Goal: Find specific page/section: Find specific page/section

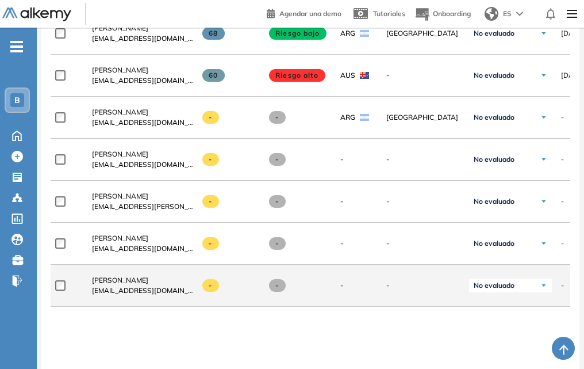
scroll to position [1217, 0]
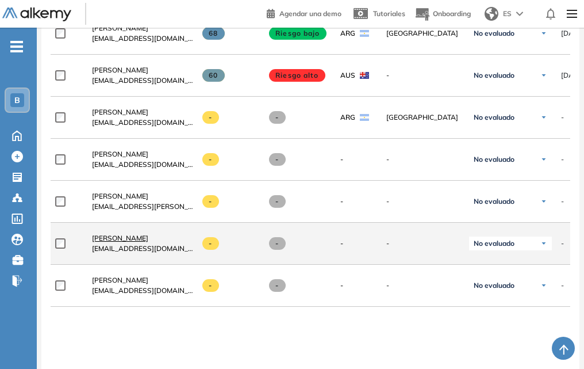
click at [129, 240] on span "[PERSON_NAME]" at bounding box center [120, 237] width 56 height 9
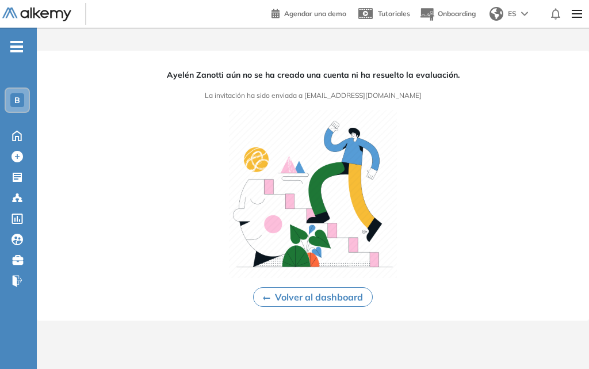
click at [22, 97] on div "B" at bounding box center [17, 100] width 14 height 14
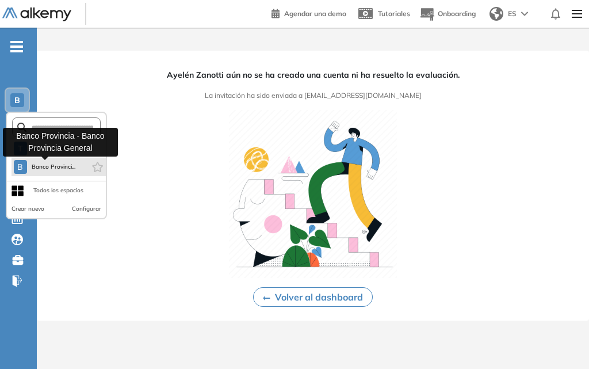
click at [50, 167] on span "Banco Provinci..." at bounding box center [54, 166] width 44 height 9
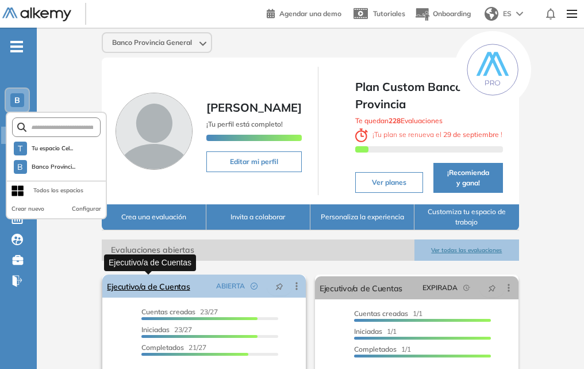
click at [145, 280] on link "Ejecutivo/a de Cuentas" at bounding box center [148, 285] width 83 height 23
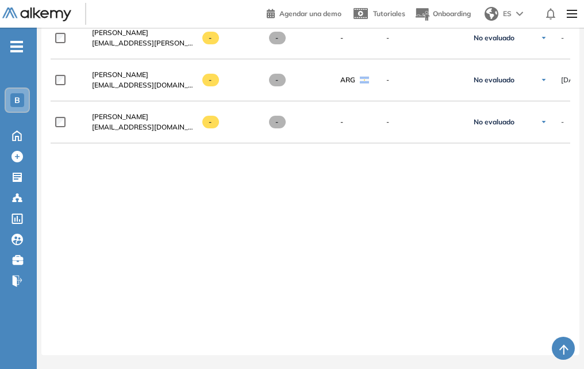
drag, startPoint x: 375, startPoint y: 340, endPoint x: 466, endPoint y: 340, distance: 91.4
click at [466, 340] on div at bounding box center [311, 340] width 520 height 9
